Goal: Task Accomplishment & Management: Manage account settings

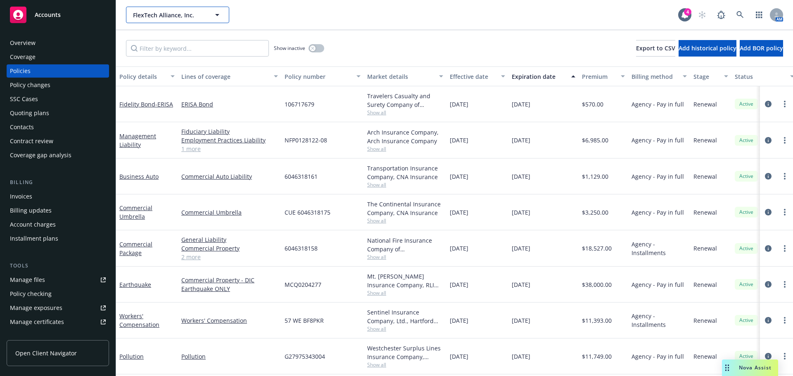
click at [173, 15] on span "FlexTech Alliance, Inc." at bounding box center [168, 15] width 71 height 9
type input "sonata soft"
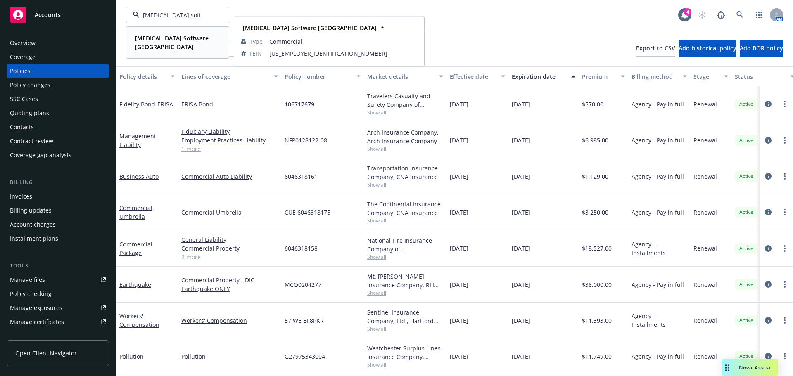
click at [173, 31] on div "Sonata Software North America Type Commercial FEIN 77-0486759" at bounding box center [178, 42] width 102 height 31
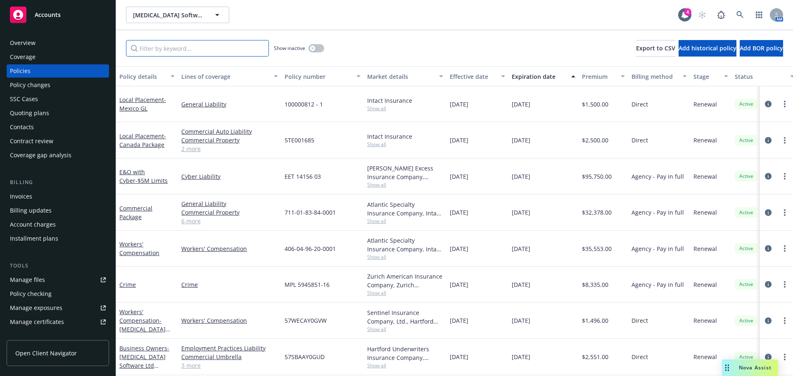
click at [170, 50] on input "Filter by keyword..." at bounding box center [197, 48] width 143 height 17
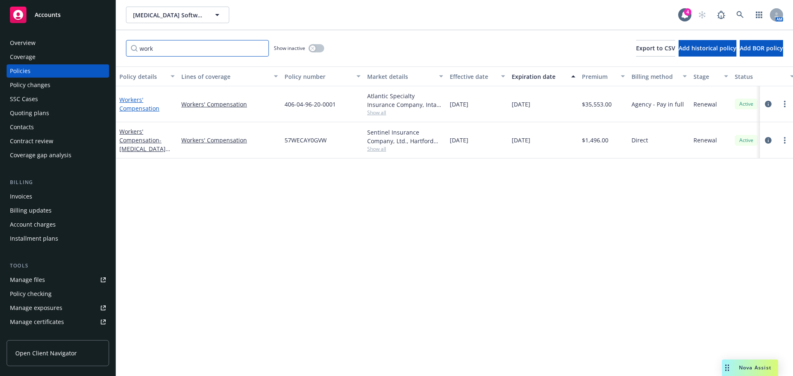
type input "work"
click at [138, 109] on link "Workers' Compensation" at bounding box center [139, 104] width 40 height 17
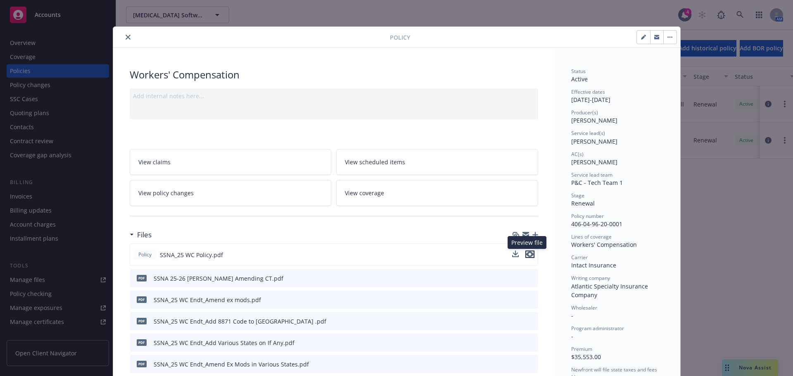
click at [526, 255] on icon "preview file" at bounding box center [529, 254] width 7 height 6
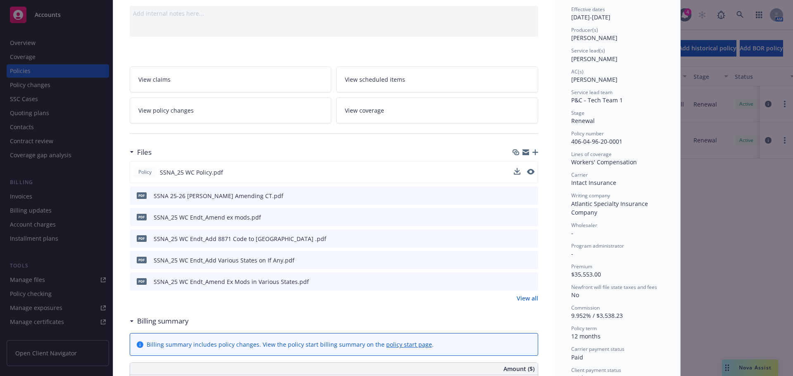
click at [522, 299] on link "View all" at bounding box center [527, 298] width 21 height 9
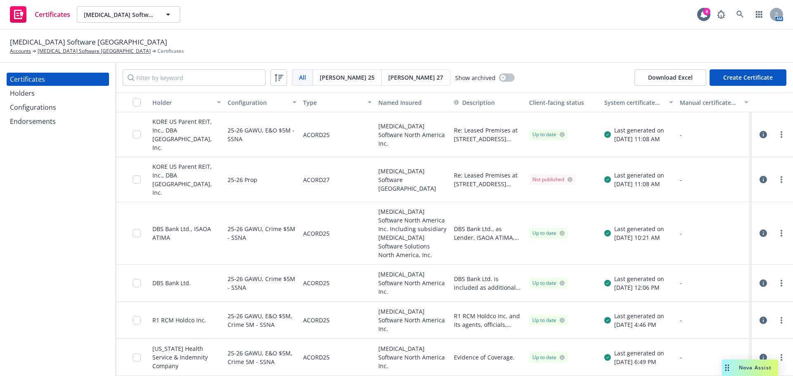
click at [759, 132] on icon "button" at bounding box center [762, 134] width 7 height 7
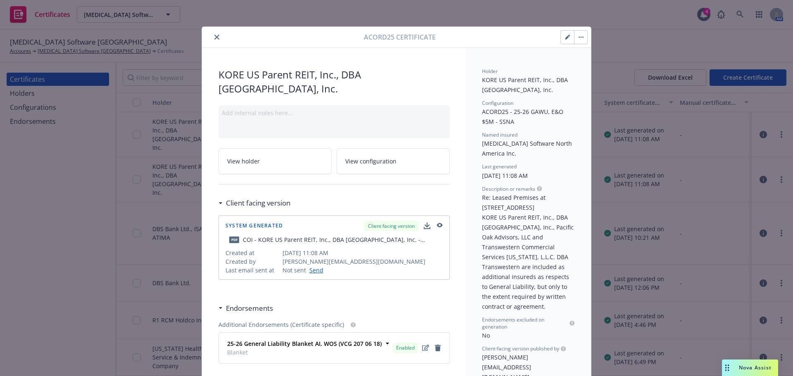
click at [565, 38] on icon "button" at bounding box center [567, 37] width 5 height 5
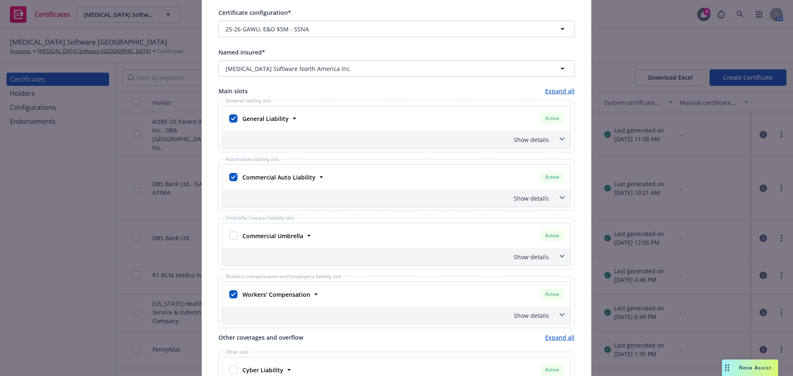
scroll to position [83, 0]
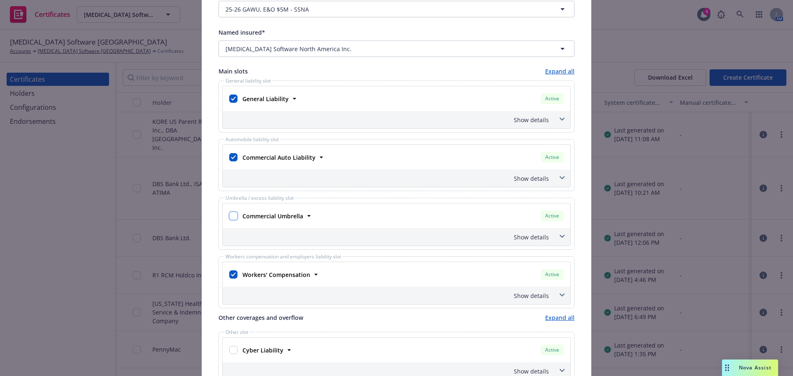
click at [230, 218] on input "checkbox" at bounding box center [233, 216] width 8 height 8
checkbox input "true"
click at [521, 235] on div "Show details" at bounding box center [386, 237] width 325 height 9
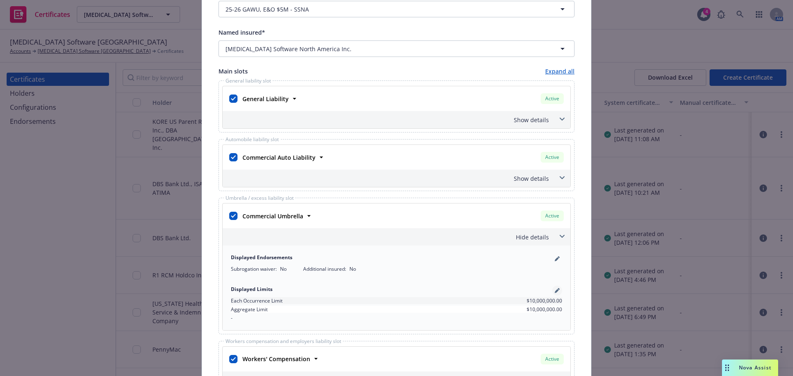
click at [555, 291] on icon "pencil" at bounding box center [557, 291] width 4 height 4
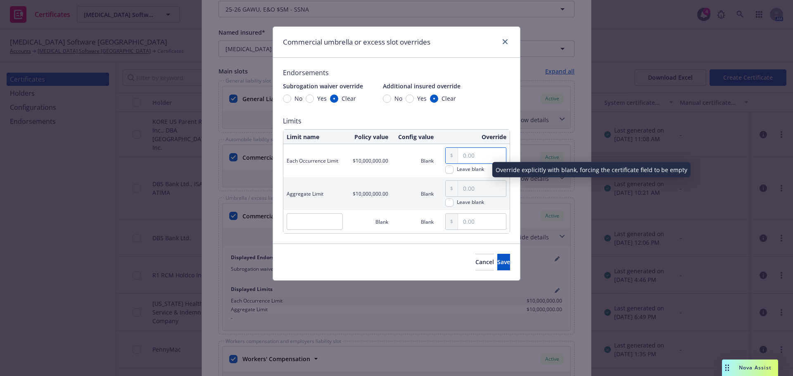
click at [479, 156] on input "text" at bounding box center [482, 156] width 48 height 16
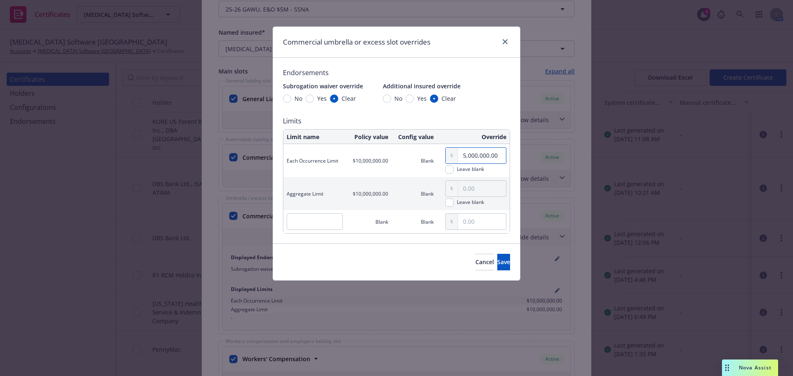
type input "5,000,000.00"
click at [480, 185] on input "text" at bounding box center [482, 189] width 48 height 16
type input "5,000,000.00"
click at [497, 264] on span "Save" at bounding box center [503, 262] width 13 height 8
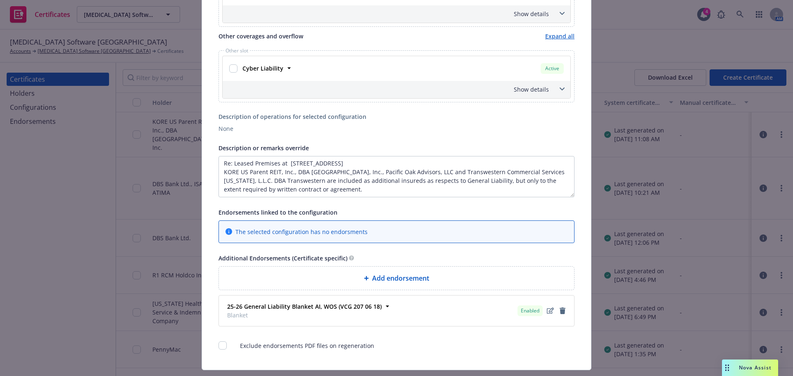
scroll to position [469, 0]
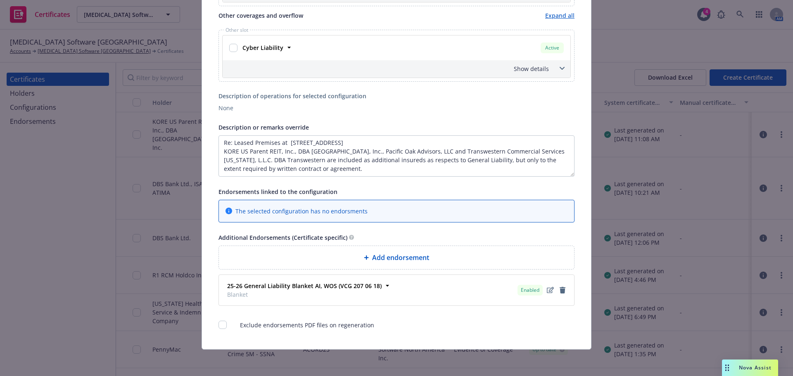
click at [402, 259] on span "Add endorsement" at bounding box center [400, 258] width 57 height 10
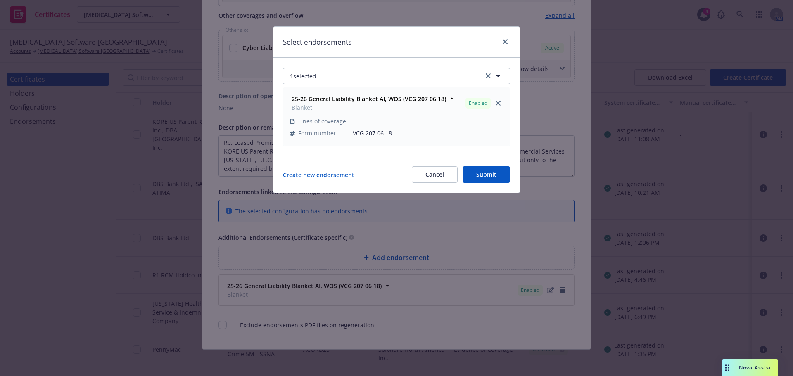
click at [435, 170] on button "Cancel" at bounding box center [435, 174] width 46 height 17
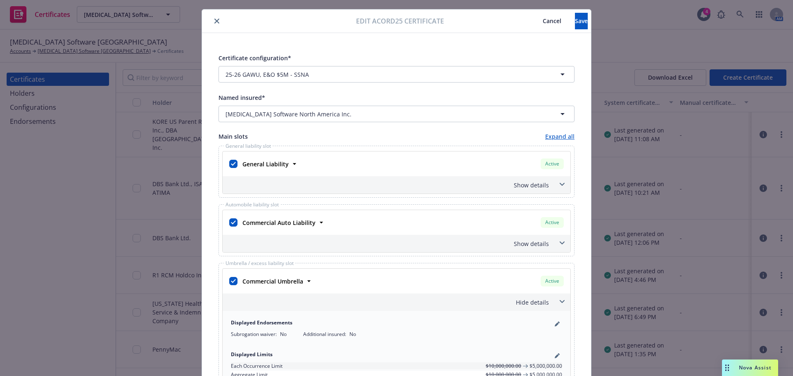
scroll to position [0, 0]
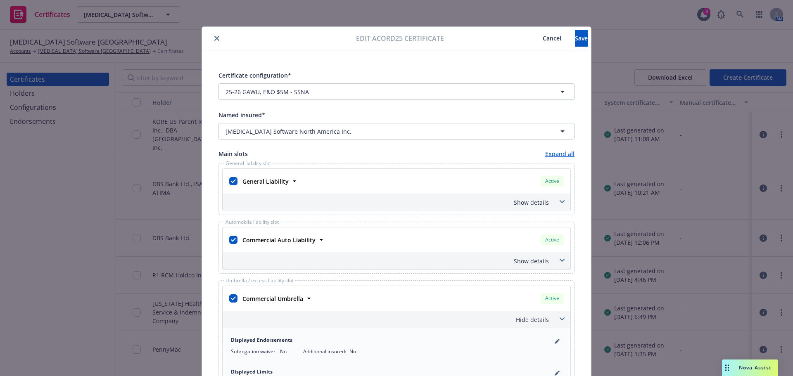
click at [216, 38] on icon "close" at bounding box center [216, 38] width 5 height 5
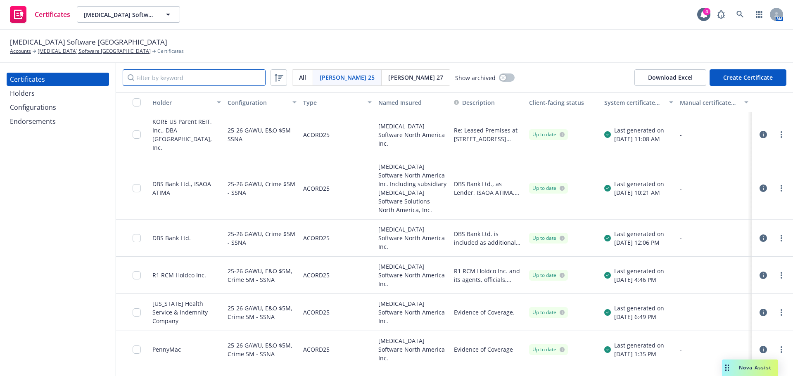
click at [192, 76] on input "Filter by keyword" at bounding box center [194, 77] width 143 height 17
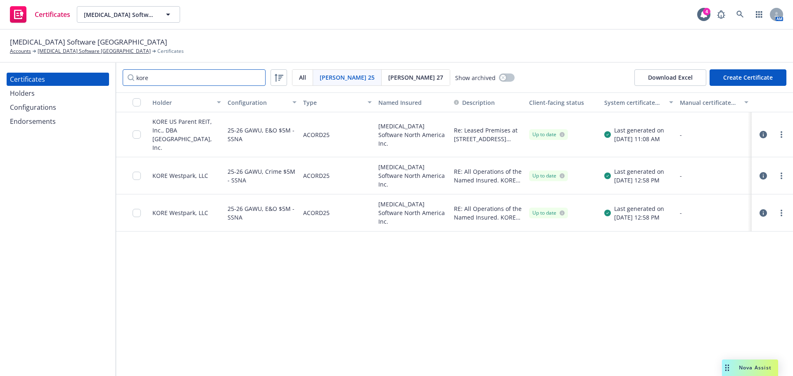
type input "kore"
click at [58, 82] on div "Certificates" at bounding box center [58, 79] width 96 height 13
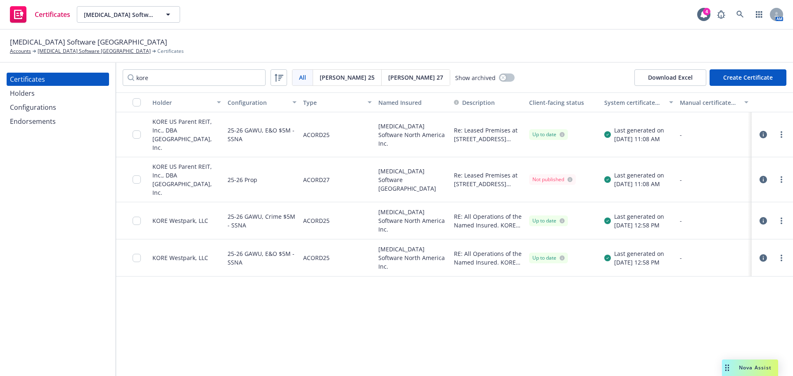
click at [761, 176] on icon "button" at bounding box center [762, 179] width 7 height 7
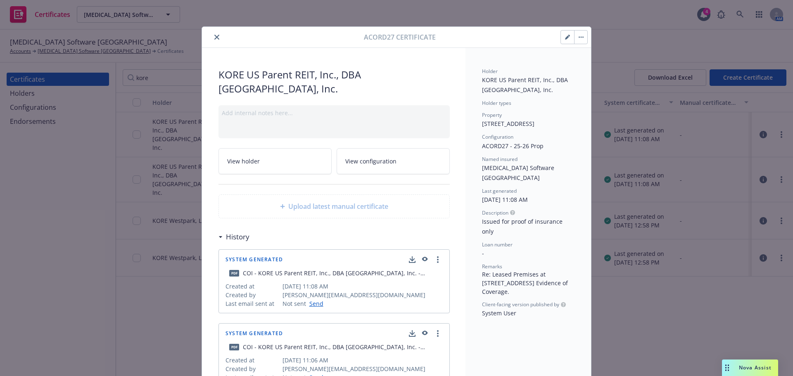
click at [561, 41] on button "button" at bounding box center [567, 37] width 13 height 13
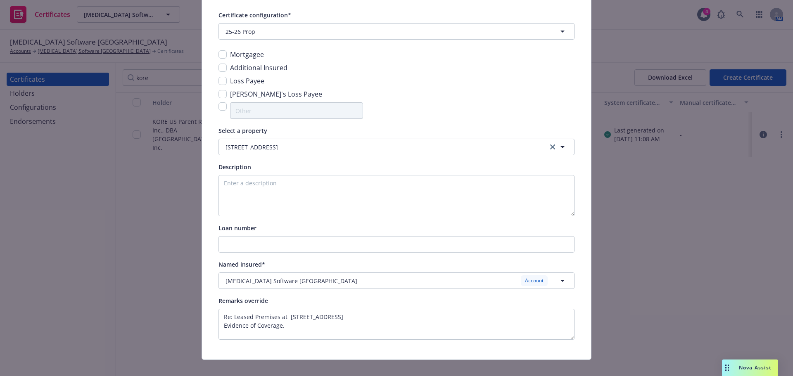
scroll to position [71, 0]
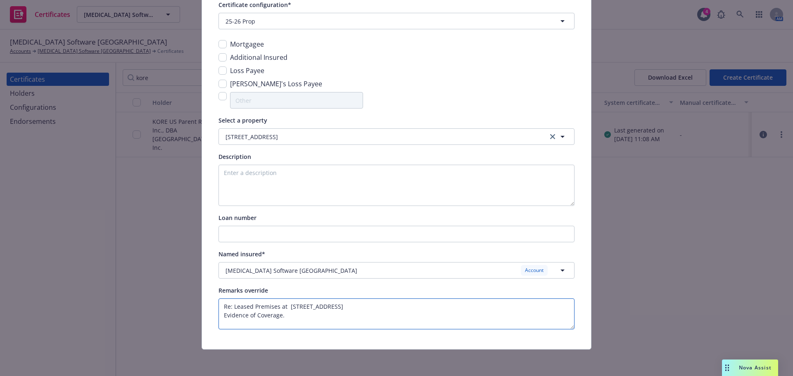
click at [286, 316] on textarea "Re: Leased Premises at [STREET_ADDRESS] Evidence of Coverage." at bounding box center [396, 314] width 356 height 31
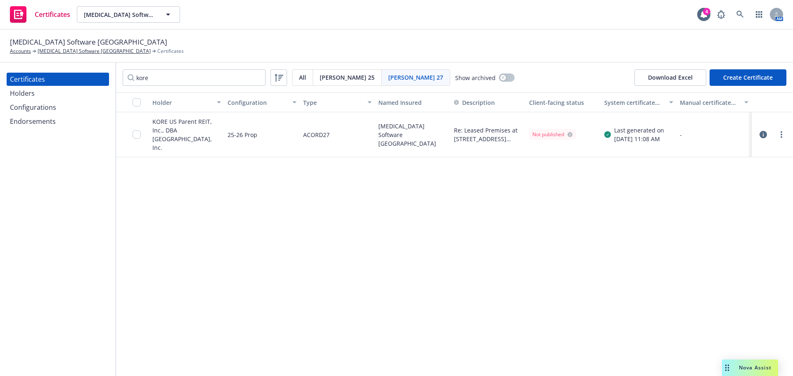
click at [762, 131] on icon "button" at bounding box center [762, 134] width 7 height 7
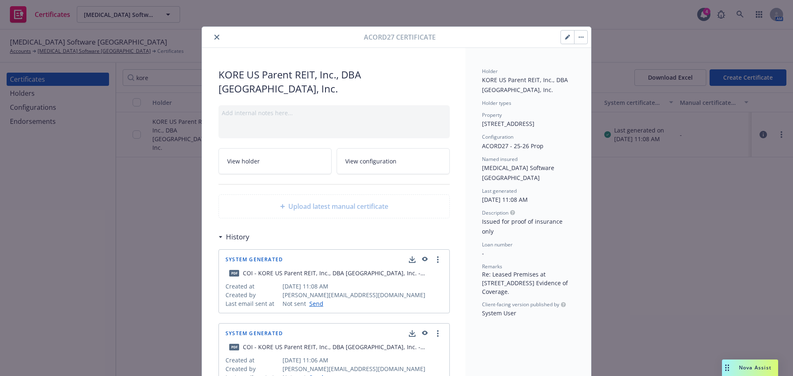
click at [422, 259] on icon "button" at bounding box center [423, 260] width 7 height 6
click at [370, 165] on span "View configuration" at bounding box center [370, 161] width 51 height 9
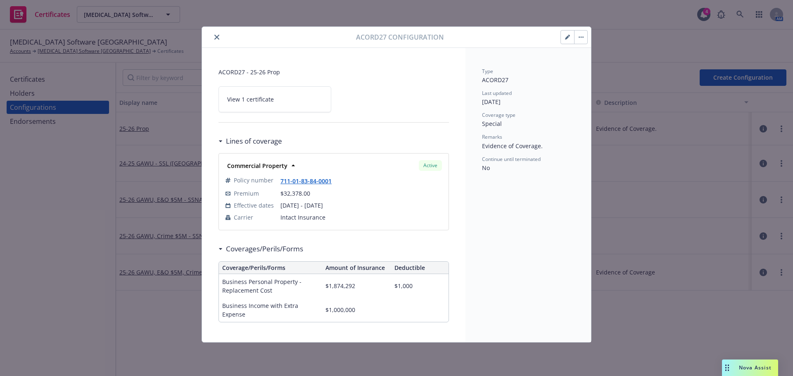
click at [566, 36] on icon "button" at bounding box center [567, 37] width 5 height 5
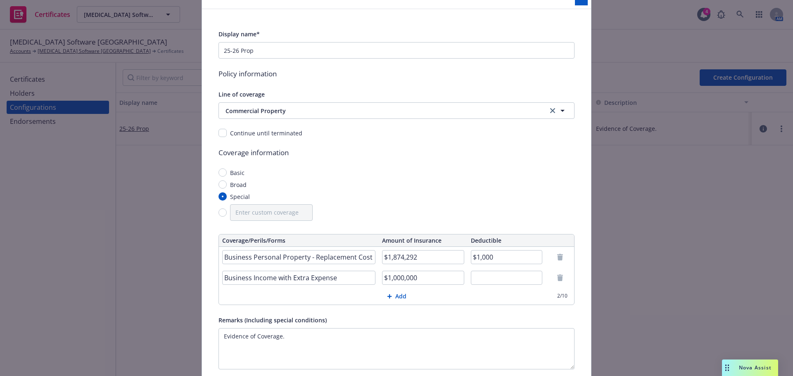
scroll to position [81, 0]
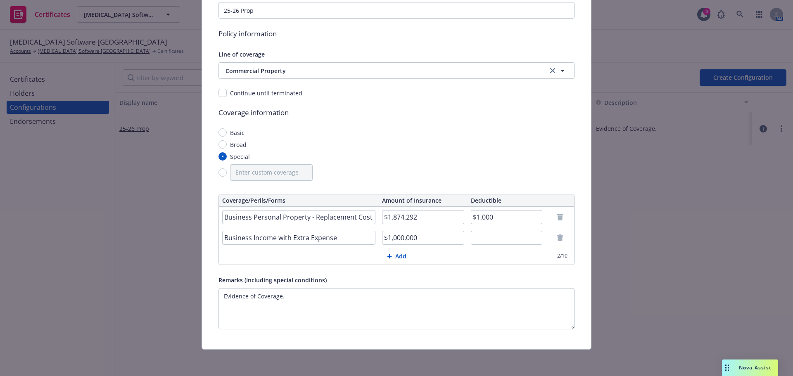
click at [365, 217] on input "Business Personal Property - Replacement Cost" at bounding box center [298, 217] width 153 height 14
type input "Business Personal Property - Replacement Cost/Special Form"
click at [290, 300] on textarea "Evidence of Coverage." at bounding box center [396, 308] width 356 height 41
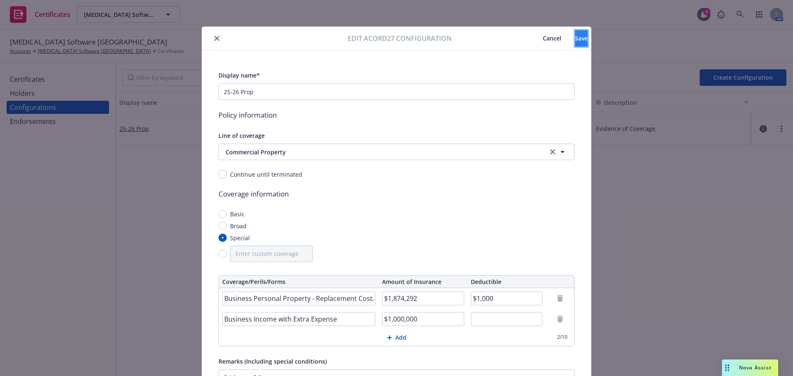
click at [575, 41] on span "Save" at bounding box center [581, 38] width 13 height 8
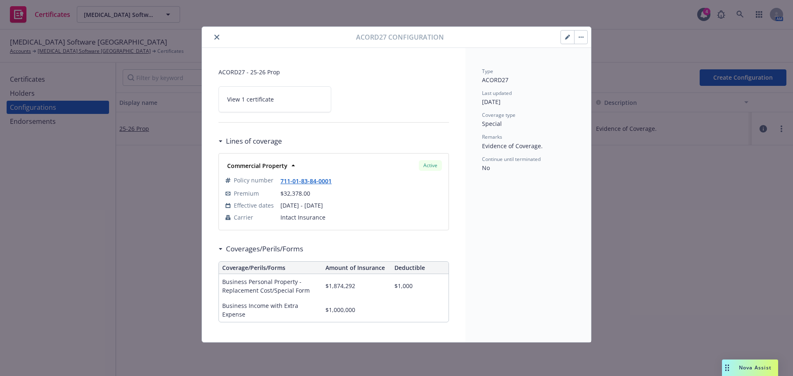
click at [217, 36] on icon "close" at bounding box center [216, 37] width 5 height 5
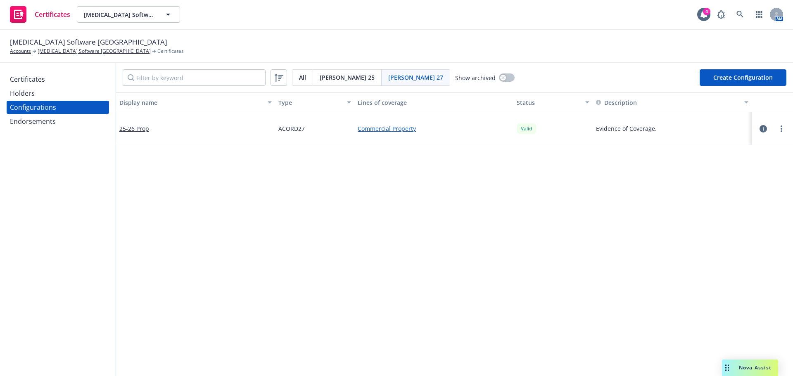
click at [62, 77] on div "Certificates" at bounding box center [58, 79] width 96 height 13
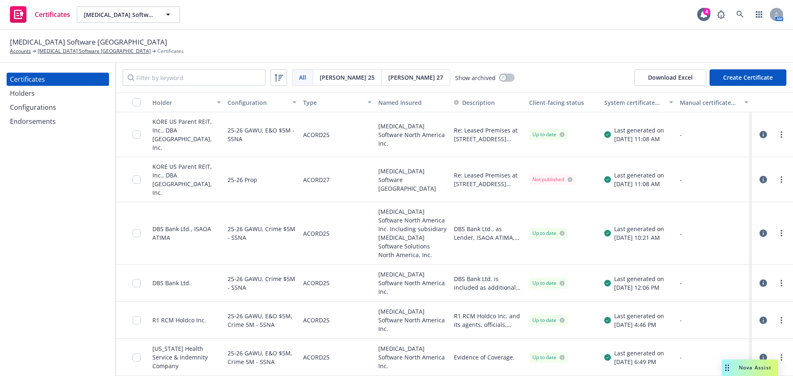
drag, startPoint x: 760, startPoint y: 131, endPoint x: 747, endPoint y: 132, distance: 13.2
click at [759, 131] on icon "button" at bounding box center [762, 134] width 7 height 7
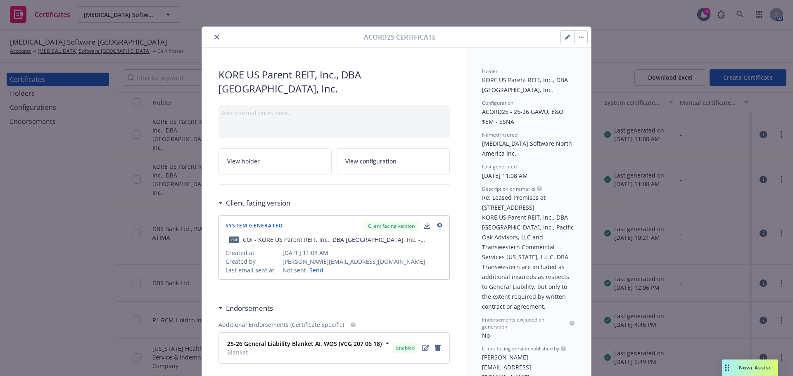
drag, startPoint x: 561, startPoint y: 35, endPoint x: 488, endPoint y: 73, distance: 82.9
click at [561, 35] on button "button" at bounding box center [567, 37] width 13 height 13
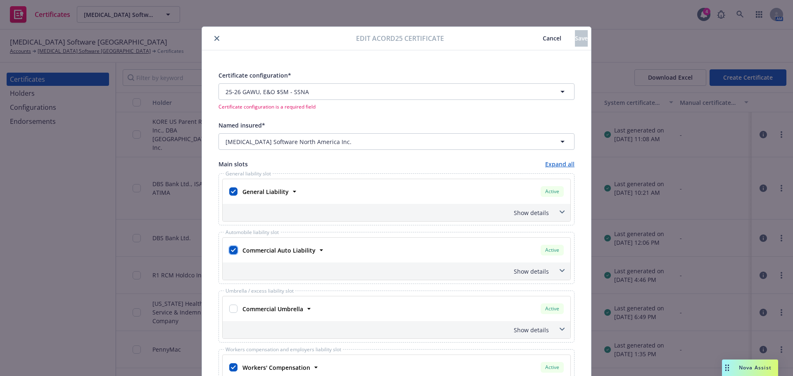
click at [230, 249] on input "checkbox" at bounding box center [233, 250] width 8 height 8
checkbox input "false"
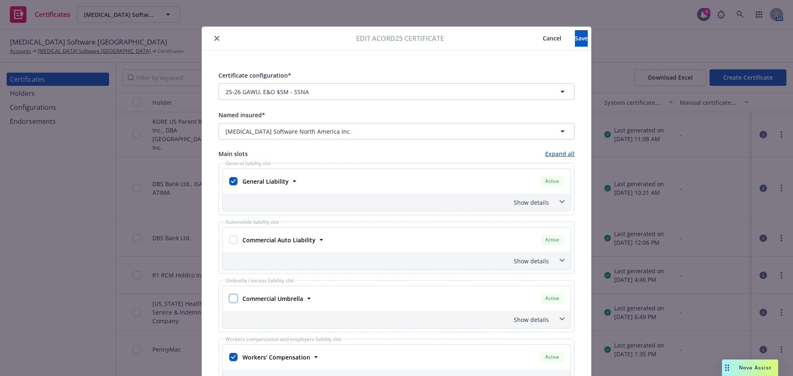
click at [230, 296] on input "checkbox" at bounding box center [233, 298] width 8 height 8
checkbox input "true"
click at [542, 321] on div "Show details" at bounding box center [386, 319] width 325 height 9
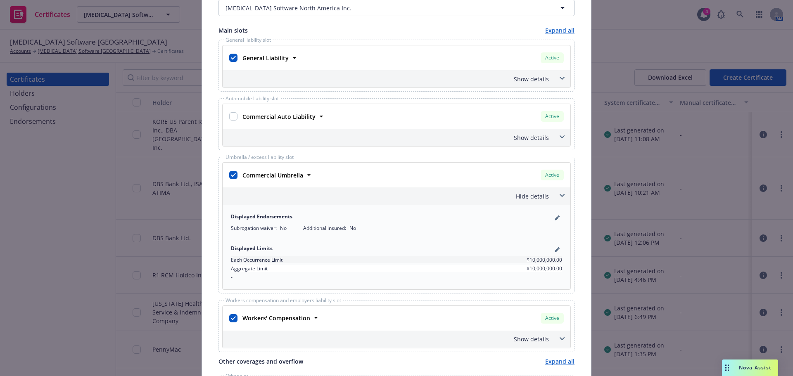
scroll to position [124, 0]
click at [555, 251] on icon "pencil" at bounding box center [557, 250] width 4 height 4
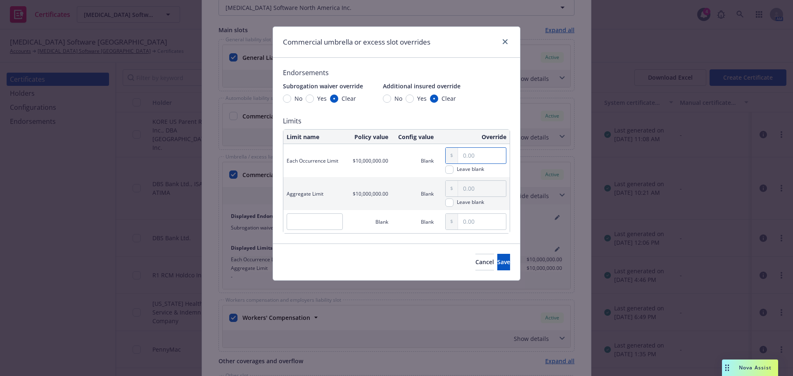
click at [476, 152] on input "text" at bounding box center [482, 156] width 48 height 16
type input "5,000,000.00"
click at [497, 262] on button "Save" at bounding box center [503, 262] width 13 height 17
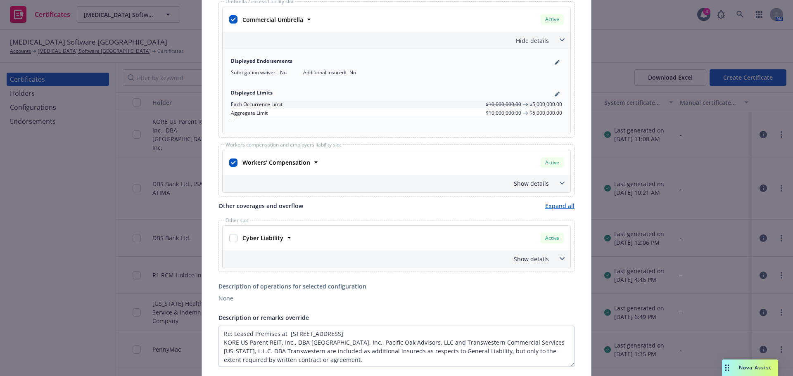
scroll to position [372, 0]
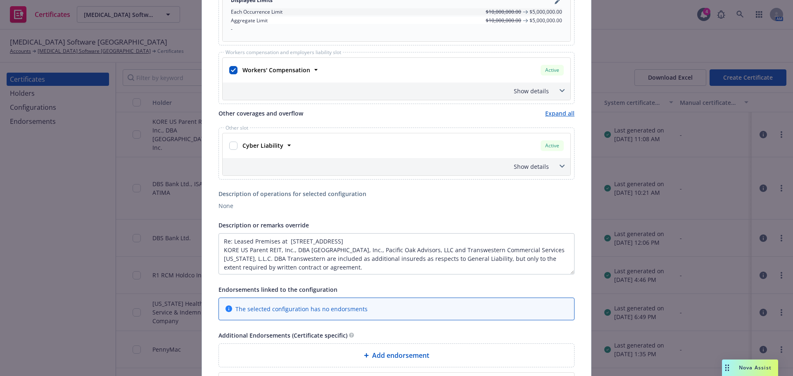
click at [557, 91] on span at bounding box center [561, 90] width 13 height 13
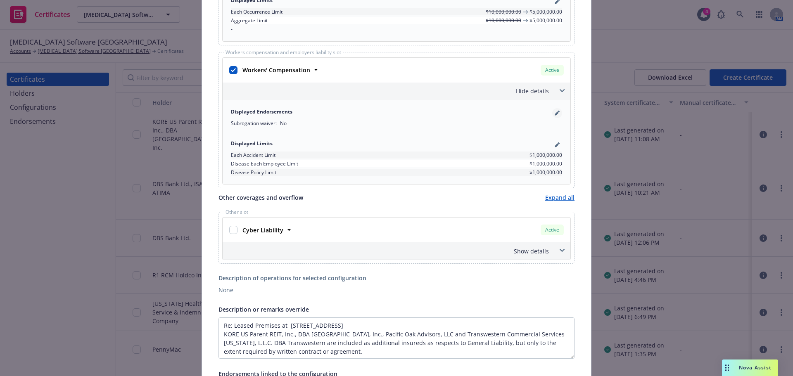
click at [555, 115] on icon "pencil" at bounding box center [557, 113] width 5 height 5
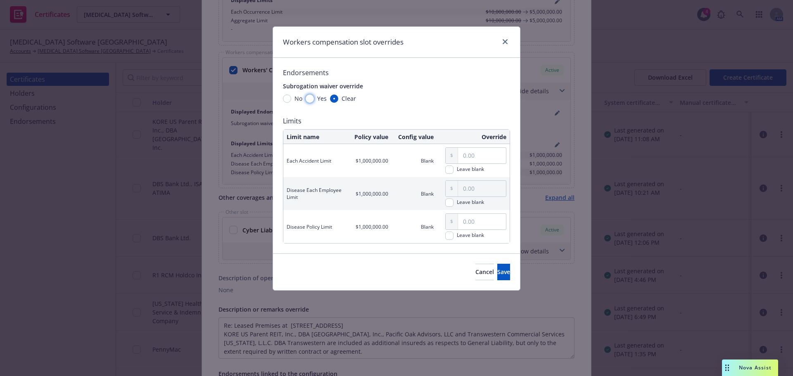
click at [313, 96] on input "Yes" at bounding box center [310, 99] width 8 height 8
radio input "true"
click at [497, 273] on span "Save" at bounding box center [503, 272] width 13 height 8
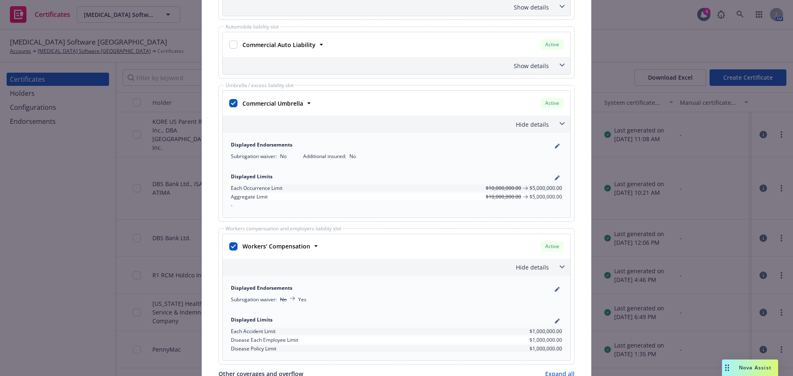
scroll to position [124, 0]
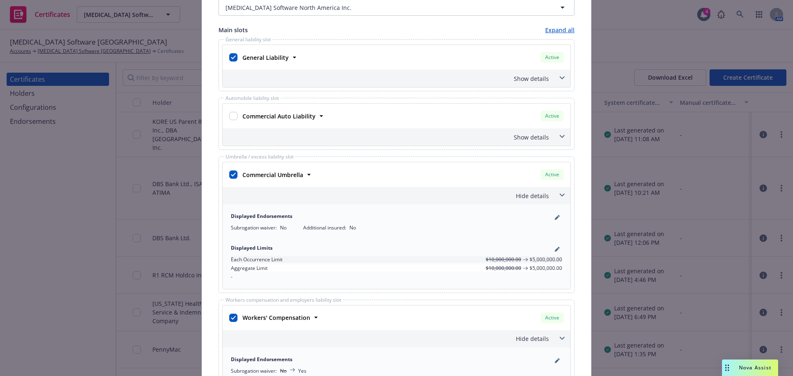
click at [559, 77] on icon at bounding box center [561, 77] width 5 height 3
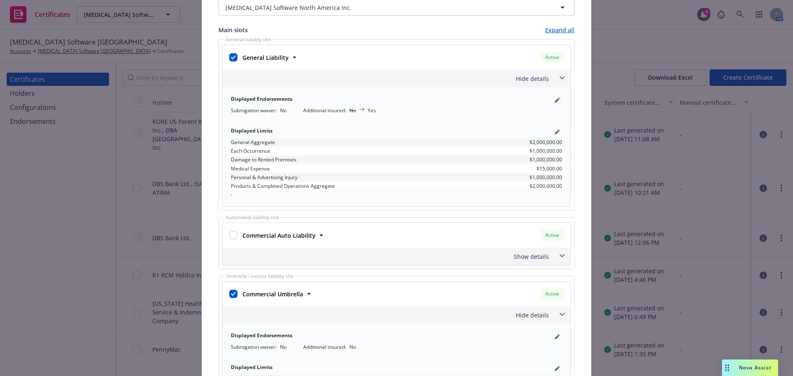
click at [556, 101] on icon "pencil" at bounding box center [557, 100] width 5 height 5
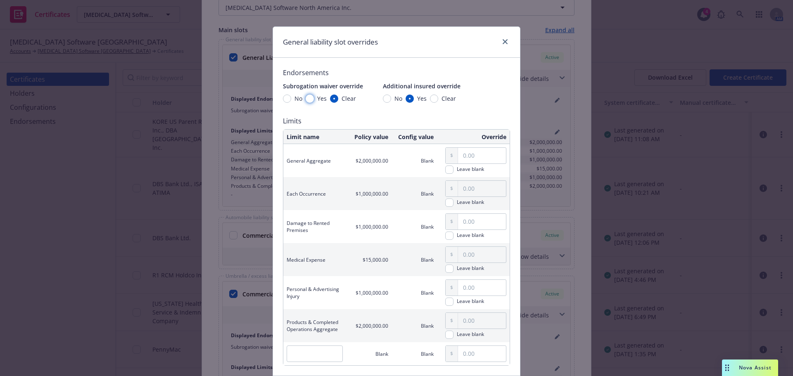
click at [308, 100] on input "Yes" at bounding box center [310, 99] width 8 height 8
radio input "true"
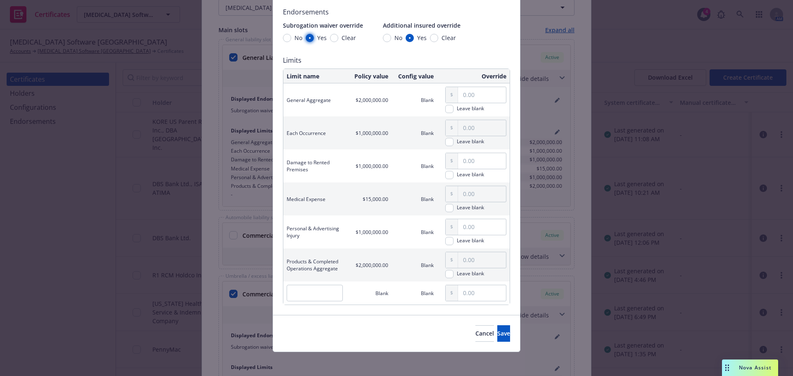
scroll to position [63, 0]
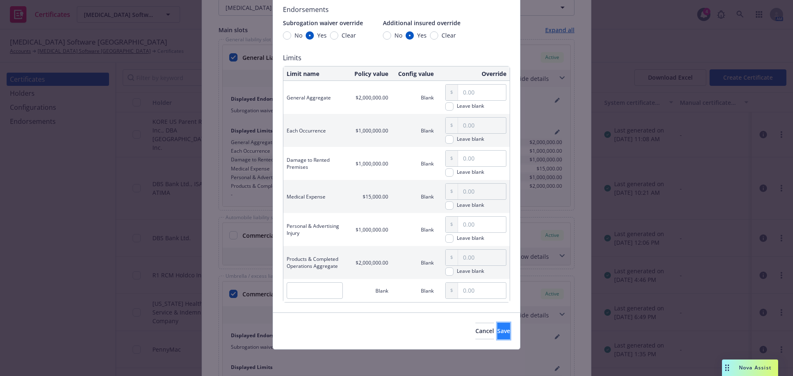
click at [497, 332] on span "Save" at bounding box center [503, 331] width 13 height 8
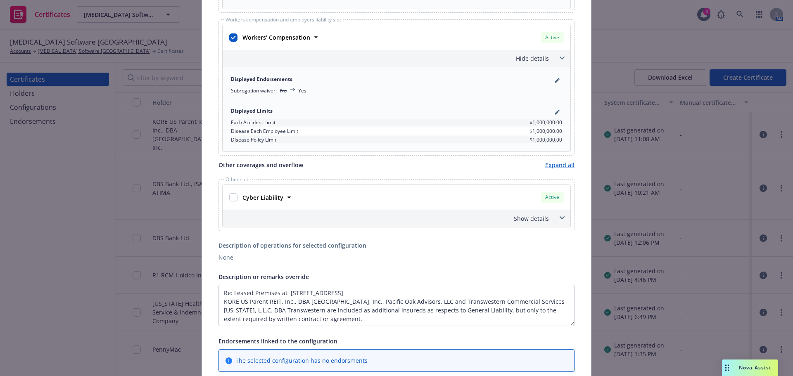
scroll to position [537, 0]
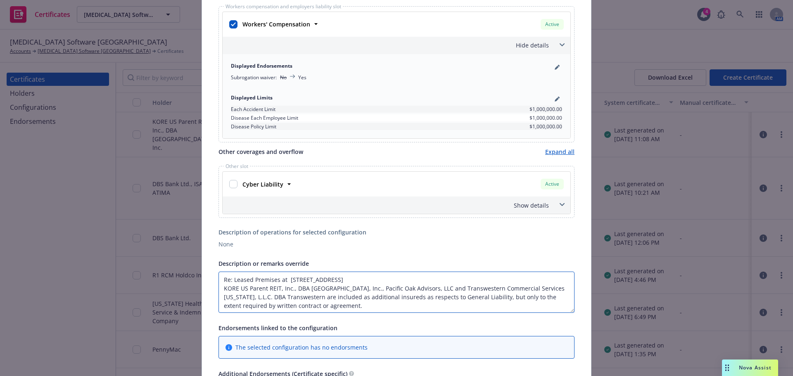
click at [404, 306] on textarea "Re: Leased Premises at [STREET_ADDRESS] KORE US Parent REIT, Inc., DBA [GEOGRAP…" at bounding box center [396, 292] width 356 height 41
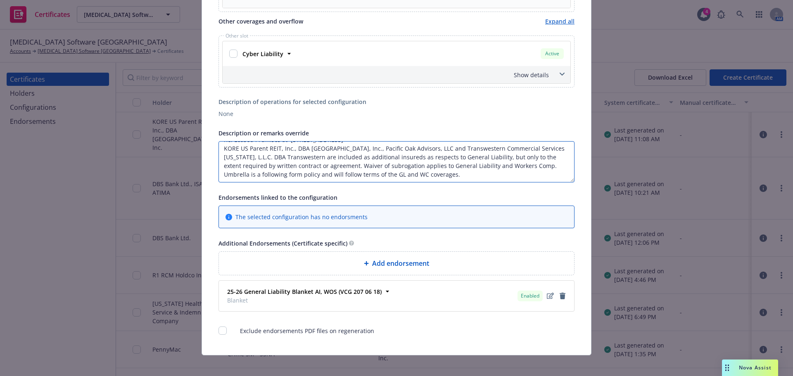
scroll to position [673, 0]
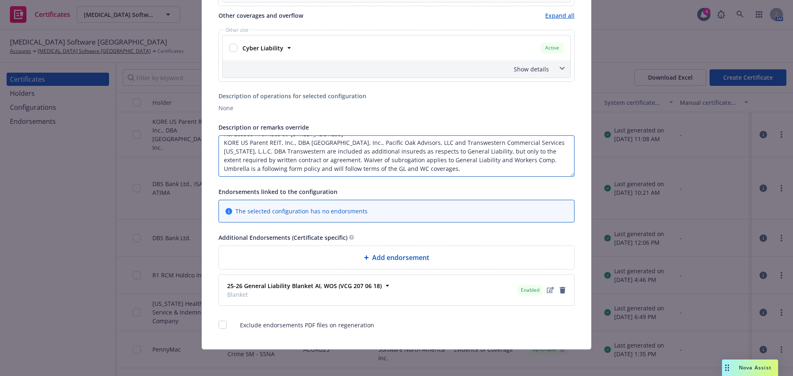
type textarea "Re: Leased Premises at [STREET_ADDRESS] KORE US Parent REIT, Inc., DBA [GEOGRAP…"
click at [398, 256] on span "Add endorsement" at bounding box center [400, 258] width 57 height 10
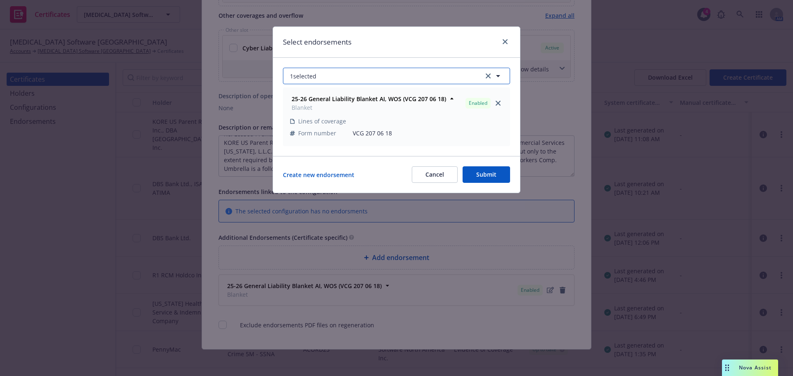
click at [498, 77] on icon "button" at bounding box center [498, 76] width 4 height 2
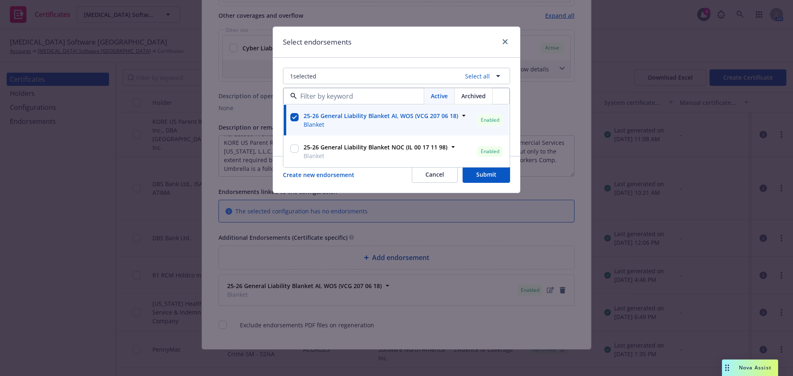
click at [388, 100] on input at bounding box center [360, 96] width 127 height 10
type input "wos"
click at [433, 177] on button "Cancel" at bounding box center [435, 174] width 46 height 17
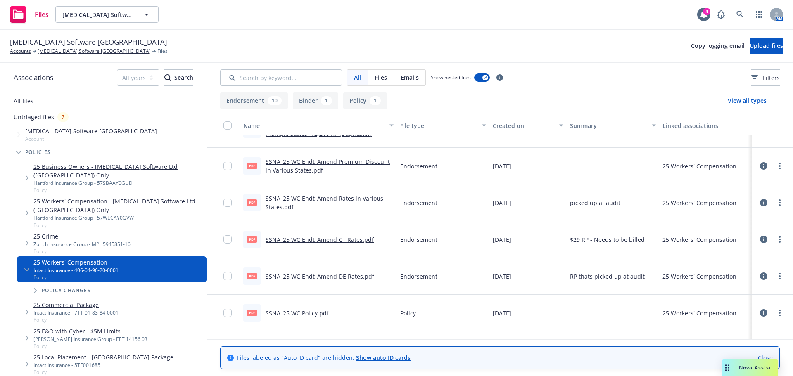
scroll to position [235, 0]
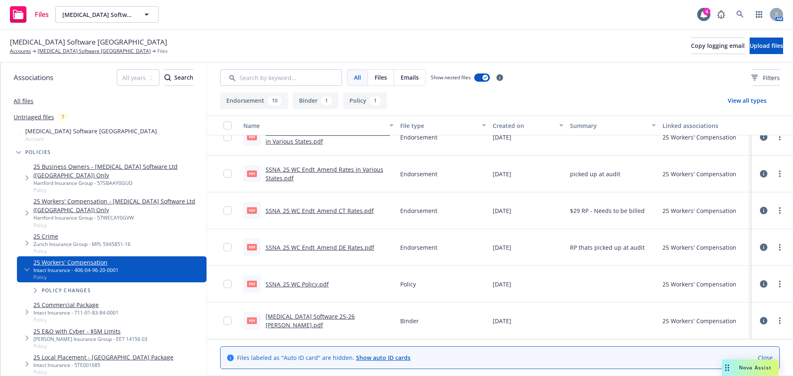
click at [317, 321] on link "Sonata Software 25-26 WC Binder.pdf" at bounding box center [310, 321] width 89 height 17
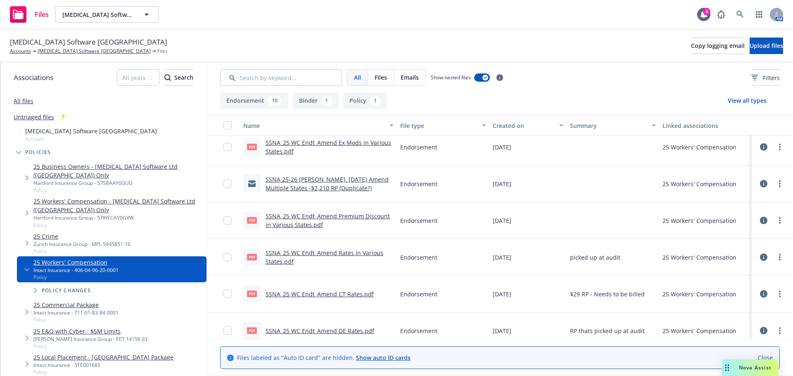
click at [329, 190] on link "SSNA 25-26 WC Endt. 08.14.2025 Amend Multiple States -$2,210 RP (Duplicate?)" at bounding box center [327, 183] width 123 height 17
click at [289, 178] on link "SSNA 25-26 WC Endt. 08.14.2025 Amend Multiple States -$2,210 RP (Duplicate?)" at bounding box center [327, 183] width 123 height 17
click at [760, 183] on icon at bounding box center [763, 183] width 7 height 7
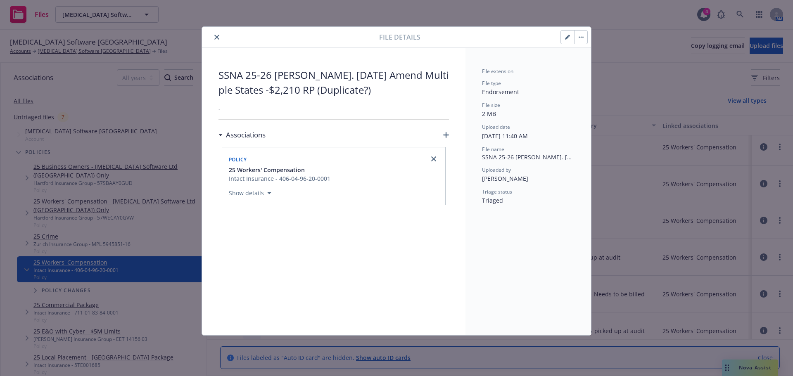
click at [220, 37] on button "close" at bounding box center [217, 37] width 10 height 10
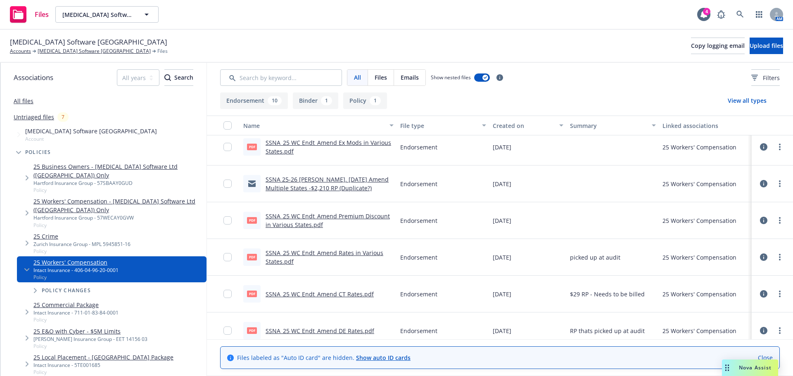
click at [760, 186] on icon at bounding box center [763, 183] width 7 height 7
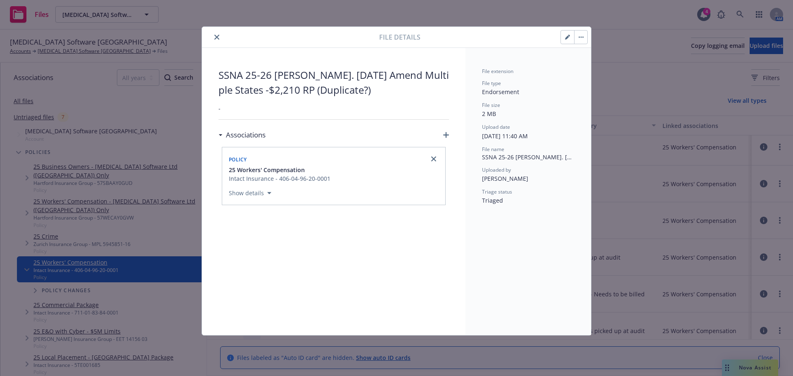
click at [266, 194] on button "Show details" at bounding box center [249, 193] width 49 height 10
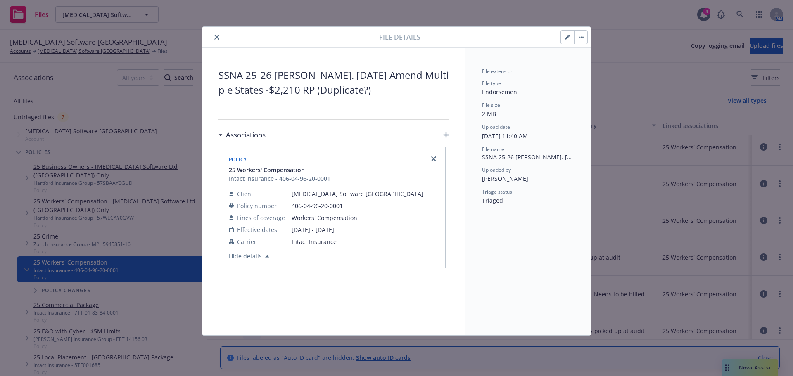
click at [218, 36] on icon "close" at bounding box center [216, 37] width 5 height 5
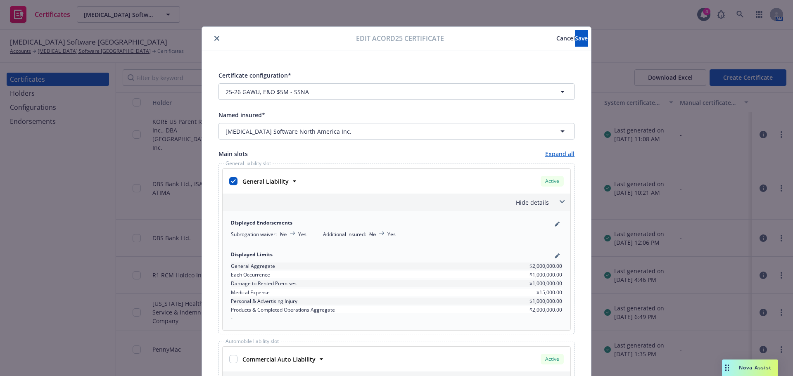
scroll to position [9, 0]
